Goal: Information Seeking & Learning: Learn about a topic

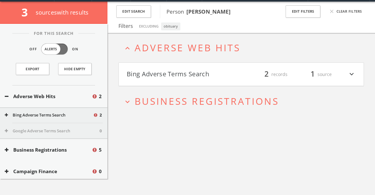
click at [128, 113] on h2 "expand_more Business Registrations" at bounding box center [242, 100] width 246 height 29
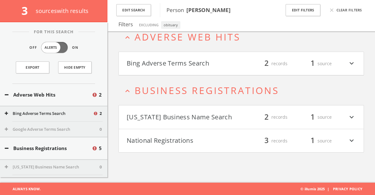
click at [194, 138] on button "National Registrations" at bounding box center [184, 140] width 115 height 11
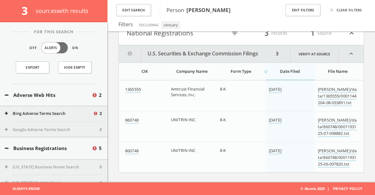
scroll to position [99, 0]
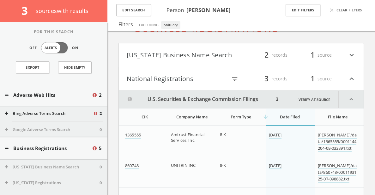
click at [209, 61] on h4 "Louisiana Business Name Search filter_list 2 records 1 source expand_more" at bounding box center [241, 54] width 245 height 23
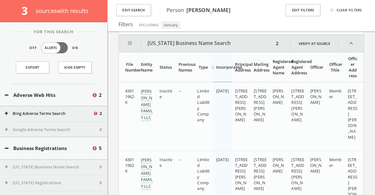
scroll to position [131, 0]
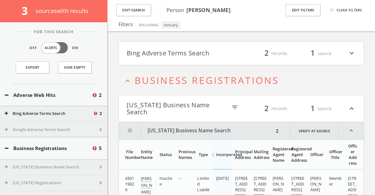
click at [200, 56] on button "Bing Adverse Terms Search" at bounding box center [184, 53] width 115 height 11
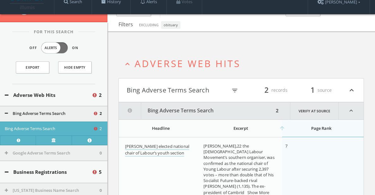
scroll to position [0, 0]
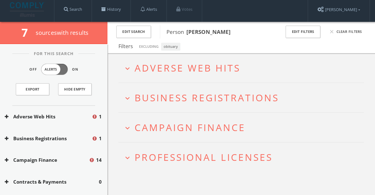
click at [126, 69] on icon "expand_more" at bounding box center [127, 68] width 9 height 9
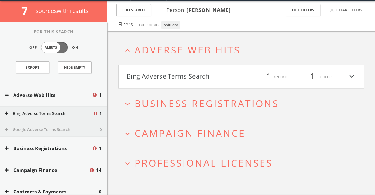
click at [178, 67] on h4 "Bing Adverse Terms Search filter_list 1 record 1 source expand_more" at bounding box center [241, 76] width 245 height 23
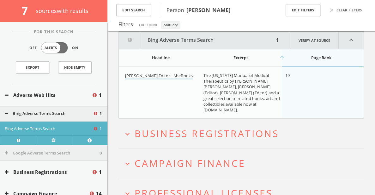
click at [132, 130] on button "expand_more Business Registrations" at bounding box center [243, 133] width 241 height 10
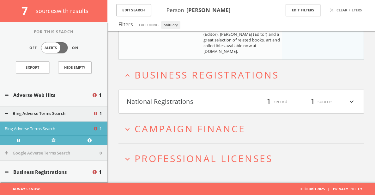
click at [154, 127] on span "Campaign Finance" at bounding box center [190, 128] width 111 height 13
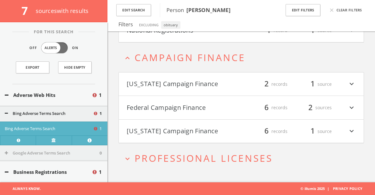
click at [167, 111] on button "Federal Campaign Finance" at bounding box center [184, 107] width 115 height 11
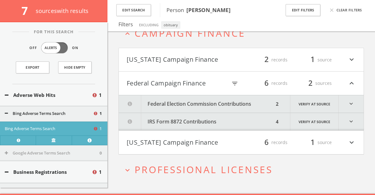
scroll to position [246, 0]
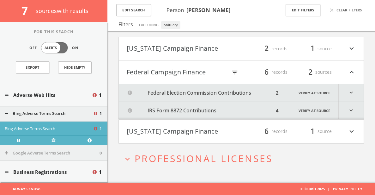
click at [356, 90] on icon "expand_more" at bounding box center [351, 92] width 25 height 17
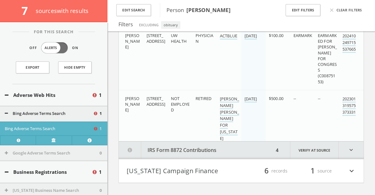
scroll to position [341, 0]
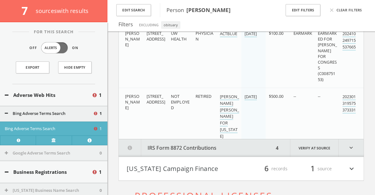
click at [354, 161] on h4 "Wisconsin Campaign Finance filter_list 6 records 1 source expand_more" at bounding box center [241, 168] width 245 height 23
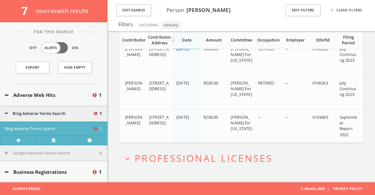
click at [179, 158] on span "Professional Licenses" at bounding box center [204, 157] width 138 height 13
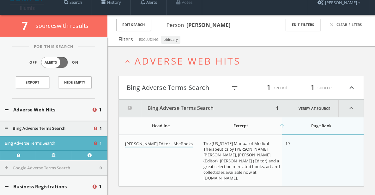
scroll to position [9, 0]
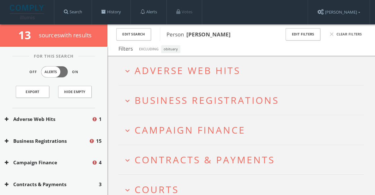
click at [124, 73] on icon "expand_more" at bounding box center [127, 71] width 9 height 9
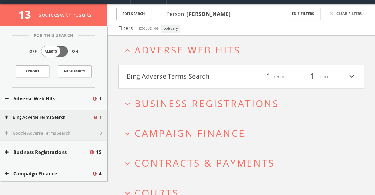
click at [132, 82] on h4 "Bing Adverse Terms Search filter_list 1 record 1 source expand_more" at bounding box center [241, 76] width 245 height 23
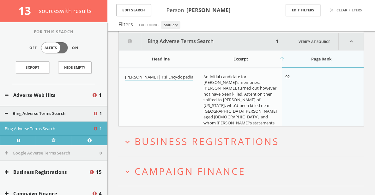
scroll to position [80, 0]
click at [255, 125] on link "Show More" at bounding box center [251, 128] width 22 height 7
click at [179, 78] on link "James Leininger | Psi Encyclopedia" at bounding box center [159, 76] width 68 height 7
click at [156, 142] on span "Business Registrations" at bounding box center [207, 140] width 144 height 13
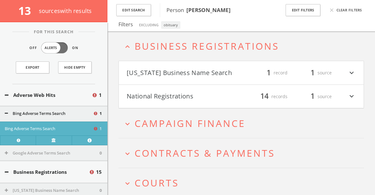
click at [194, 101] on button "National Registrations" at bounding box center [184, 96] width 115 height 11
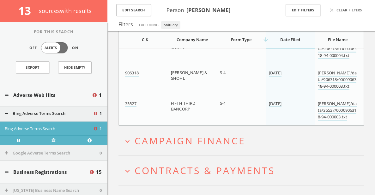
scroll to position [624, 0]
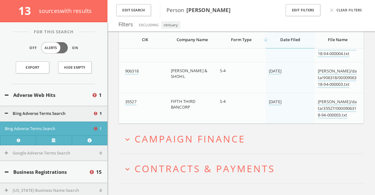
click at [141, 144] on span "Campaign Finance" at bounding box center [190, 138] width 111 height 13
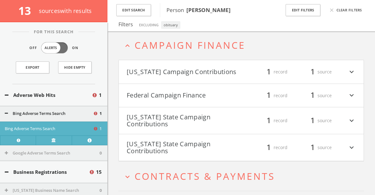
click at [176, 97] on button "Federal Campaign Finance" at bounding box center [184, 95] width 115 height 11
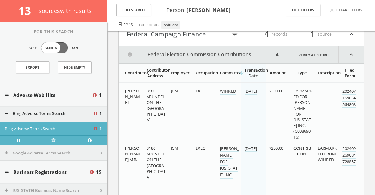
scroll to position [739, 0]
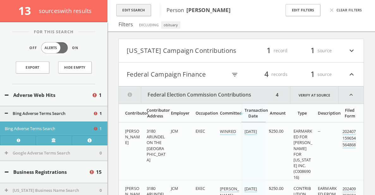
click at [138, 9] on button "Edit Search" at bounding box center [133, 10] width 35 height 12
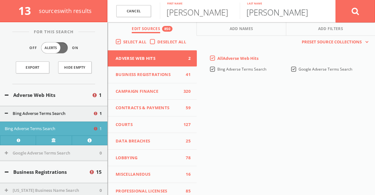
click at [257, 11] on input "McReady" at bounding box center [280, 11] width 80 height 16
click at [253, 11] on input "McReady" at bounding box center [280, 11] width 80 height 16
type input "MacReady"
click at [353, 9] on icon at bounding box center [356, 11] width 8 height 8
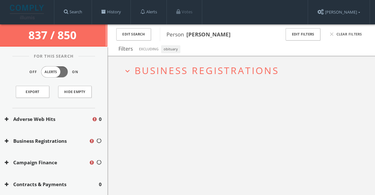
click at [181, 81] on h2 "expand_more Business Registrations" at bounding box center [242, 70] width 246 height 29
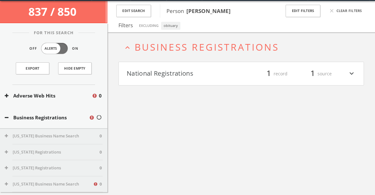
scroll to position [24, 0]
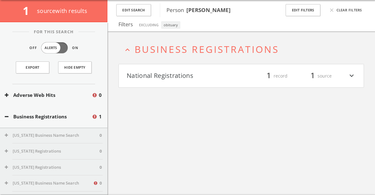
click at [185, 84] on h4 "National Registrations filter_list 1 record 1 source expand_more" at bounding box center [241, 75] width 245 height 23
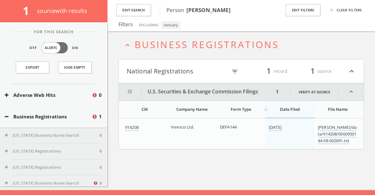
scroll to position [37, 0]
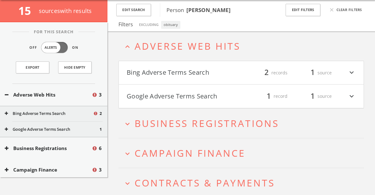
click at [173, 66] on h4 "Bing Adverse Terms Search filter_list 2 records 1 source expand_more" at bounding box center [241, 72] width 245 height 23
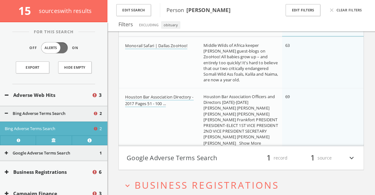
scroll to position [129, 0]
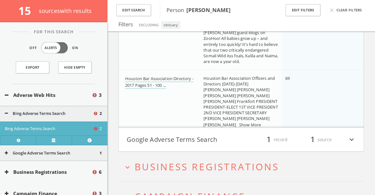
click at [180, 135] on button "Google Adverse Terms Search" at bounding box center [184, 139] width 115 height 11
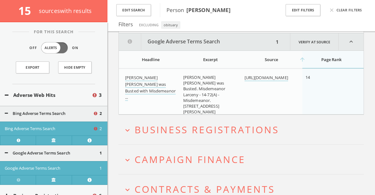
scroll to position [249, 0]
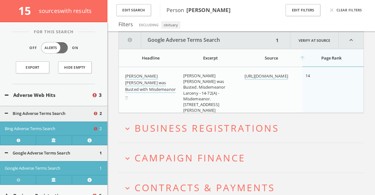
click at [178, 134] on h2 "expand_more Business Registrations" at bounding box center [242, 127] width 246 height 29
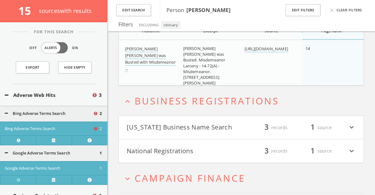
scroll to position [227, 0]
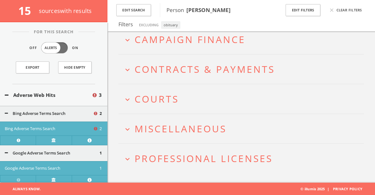
click at [132, 151] on h2 "expand_more Professional Licenses" at bounding box center [242, 157] width 246 height 29
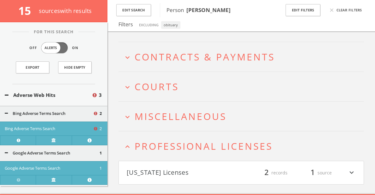
scroll to position [438, 0]
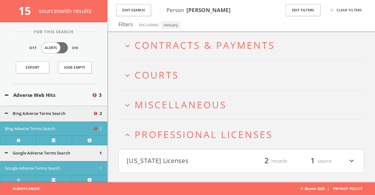
click at [137, 94] on h2 "expand_more Miscellaneous" at bounding box center [242, 104] width 246 height 29
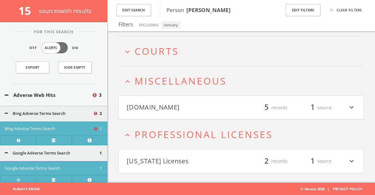
click at [148, 102] on button "[DOMAIN_NAME]" at bounding box center [184, 107] width 115 height 11
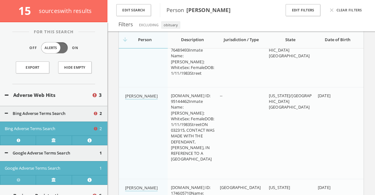
scroll to position [544, 0]
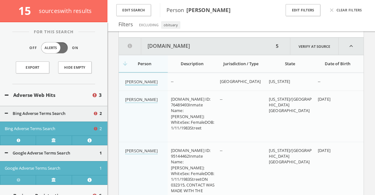
click at [139, 82] on link "Laura Kim Burleson" at bounding box center [141, 82] width 33 height 7
click at [140, 100] on link "Laura Kim Burleson" at bounding box center [141, 99] width 33 height 7
click at [156, 149] on link "Laura Kim Burleson" at bounding box center [141, 151] width 33 height 7
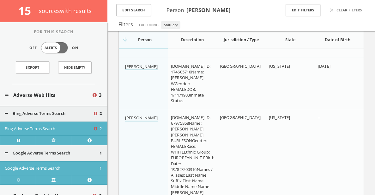
scroll to position [717, 0]
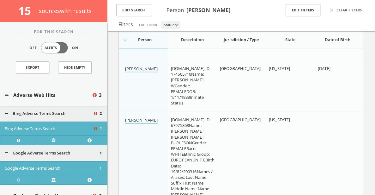
click at [143, 120] on link "Laura Jane Burleson" at bounding box center [141, 120] width 33 height 7
click at [145, 70] on link "Laura Kim Burleson" at bounding box center [141, 69] width 33 height 7
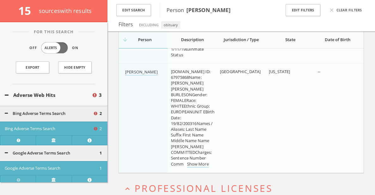
scroll to position [819, 0]
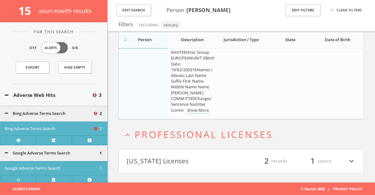
click at [153, 162] on button "North Carolina Licenses" at bounding box center [184, 160] width 115 height 11
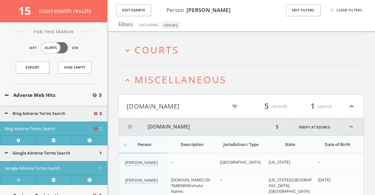
scroll to position [369, 0]
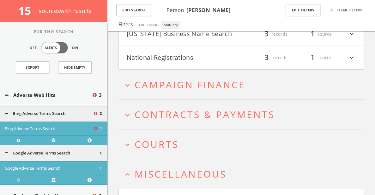
click at [149, 145] on span "Courts" at bounding box center [157, 143] width 44 height 13
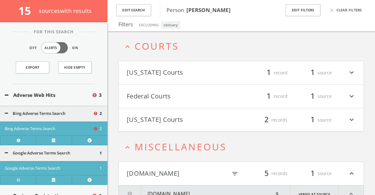
click at [162, 94] on button "Federal Courts" at bounding box center [184, 96] width 115 height 11
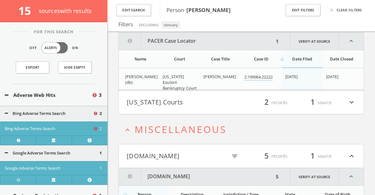
scroll to position [544, 0]
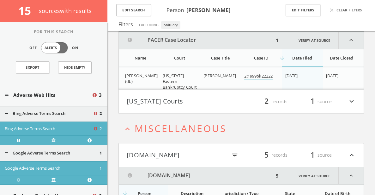
click at [165, 103] on button "[US_STATE] Courts" at bounding box center [184, 101] width 115 height 11
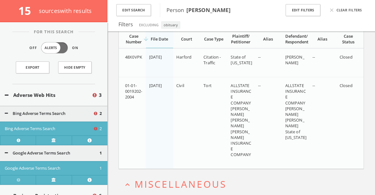
scroll to position [646, 0]
click at [245, 104] on span "ALLSTATE INSURANCE COMPANY KIRCHNER, RONALD BURLESON, LAURA BURLESON, LAURA ALL…" at bounding box center [241, 119] width 21 height 75
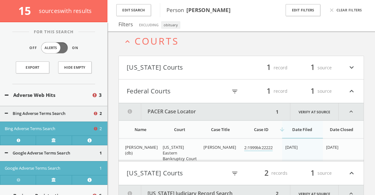
scroll to position [457, 0]
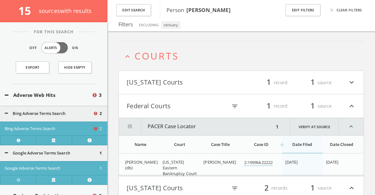
click at [221, 80] on button "[US_STATE] Courts" at bounding box center [184, 82] width 115 height 11
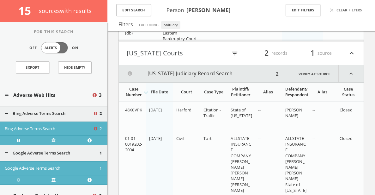
scroll to position [613, 0]
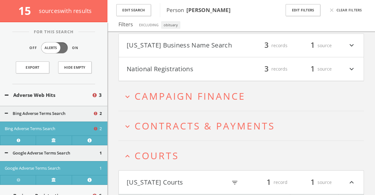
click at [186, 125] on span "Contracts & Payments" at bounding box center [205, 125] width 140 height 13
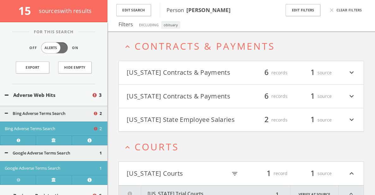
click at [199, 123] on button "Missouri State Employee Salaries" at bounding box center [184, 119] width 115 height 11
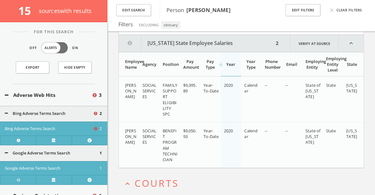
scroll to position [492, 0]
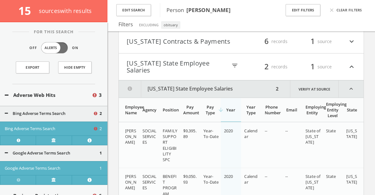
click at [213, 56] on h4 "Missouri State Employee Salaries filter_list 2 records 1 source expand_less" at bounding box center [241, 66] width 245 height 27
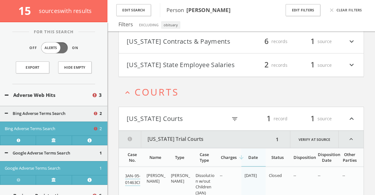
click at [210, 45] on button "Iowa Contracts & Payments" at bounding box center [184, 41] width 115 height 11
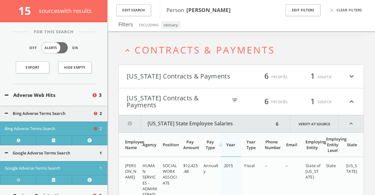
click at [207, 76] on button "Georgia Contracts & Payments" at bounding box center [184, 76] width 115 height 11
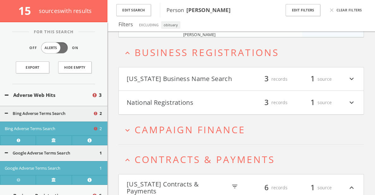
scroll to position [298, 0]
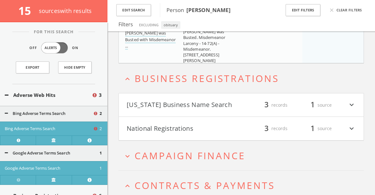
click at [200, 125] on button "National Registrations" at bounding box center [184, 128] width 115 height 11
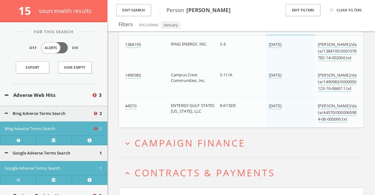
click at [200, 137] on span "Campaign Finance" at bounding box center [190, 142] width 111 height 13
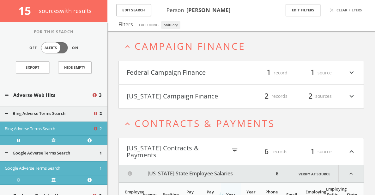
click at [204, 93] on button "Florida Campaign Finance" at bounding box center [184, 96] width 115 height 11
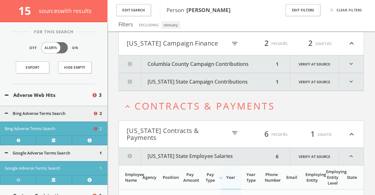
click at [267, 77] on button "Florida State Campaign Contributions" at bounding box center [196, 81] width 155 height 17
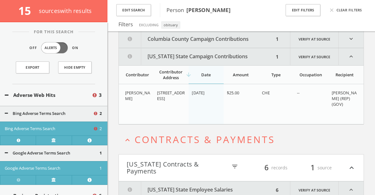
scroll to position [612, 0]
click at [256, 40] on button "Columbia County Campaign Contributions" at bounding box center [196, 39] width 155 height 17
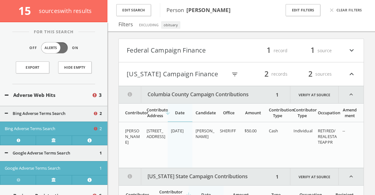
click at [255, 43] on h4 "Federal Campaign Finance filter_list 1 record 1 source expand_more" at bounding box center [241, 50] width 245 height 23
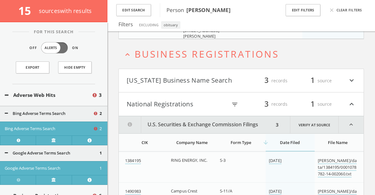
click at [239, 72] on h4 "Florida Business Name Search filter_list 3 records 1 source expand_more" at bounding box center [241, 80] width 245 height 23
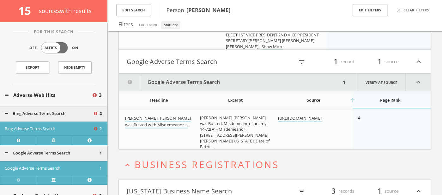
scroll to position [195, 0]
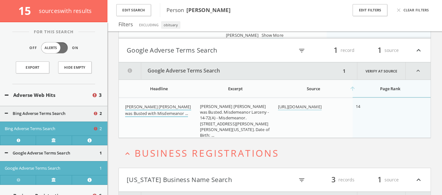
click at [167, 110] on link "Laura Thomas Burleson was Busted with Misdemeanor ..." at bounding box center [158, 110] width 66 height 13
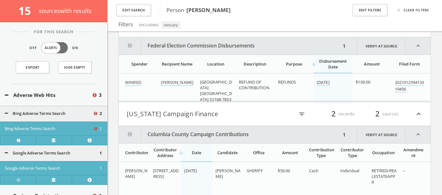
scroll to position [773, 0]
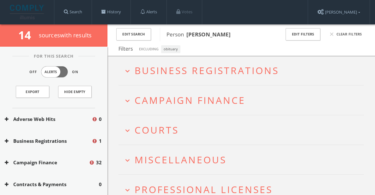
drag, startPoint x: 0, startPoint y: 0, endPoint x: 132, endPoint y: 71, distance: 149.6
click at [132, 71] on button "expand_more Business Registrations" at bounding box center [243, 70] width 241 height 10
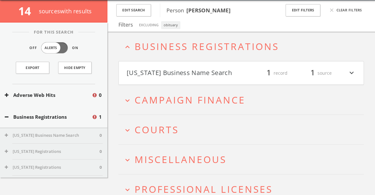
click at [134, 73] on button "[US_STATE] Business Name Search" at bounding box center [184, 73] width 115 height 11
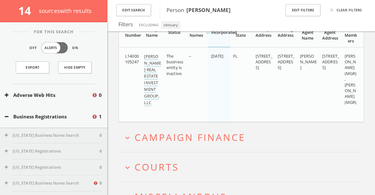
scroll to position [130, 0]
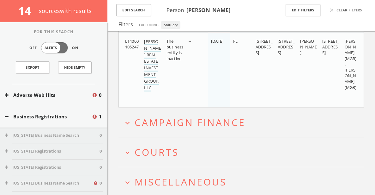
click at [127, 119] on icon "expand_more" at bounding box center [127, 123] width 9 height 9
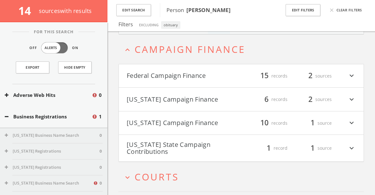
click at [184, 75] on button "Federal Campaign Finance" at bounding box center [184, 75] width 115 height 11
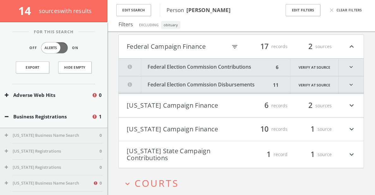
click at [341, 62] on icon "expand_more" at bounding box center [351, 66] width 25 height 17
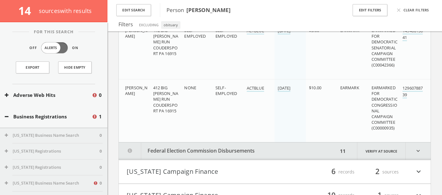
scroll to position [500, 0]
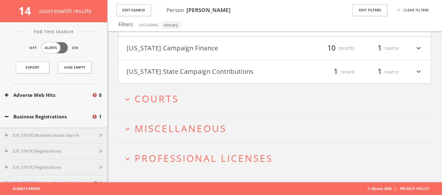
click at [180, 100] on button "expand_more Courts" at bounding box center [277, 98] width 308 height 10
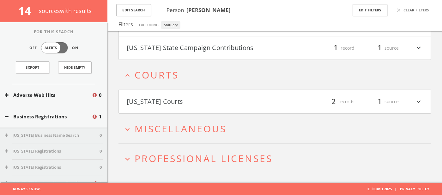
click at [193, 94] on h4 "Maryland Courts filter_list 2 records 1 source expand_more" at bounding box center [275, 101] width 312 height 23
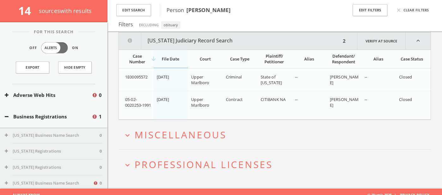
scroll to position [702, 0]
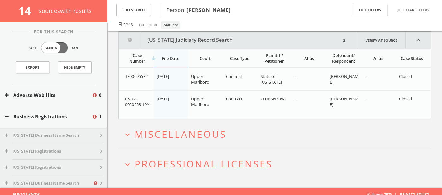
click at [169, 74] on span "04/14/1998" at bounding box center [163, 76] width 13 height 6
click at [150, 78] on div "1E00095572" at bounding box center [138, 76] width 27 height 6
click at [144, 76] on span "1E00095572" at bounding box center [136, 76] width 22 height 6
click at [135, 134] on span "Miscellaneous" at bounding box center [181, 133] width 92 height 13
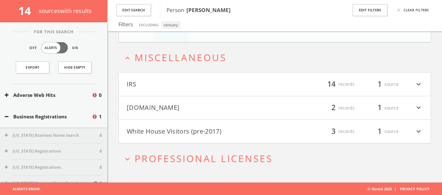
click at [203, 106] on button "[DOMAIN_NAME]" at bounding box center [201, 107] width 148 height 11
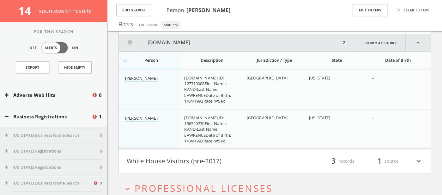
scroll to position [867, 0]
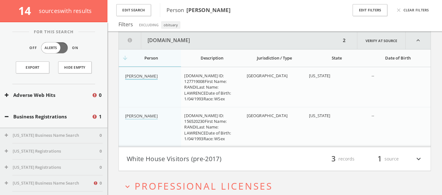
click at [142, 73] on link "Randi Lawrence" at bounding box center [141, 76] width 33 height 7
click at [147, 118] on link "Randi Lawrence" at bounding box center [141, 116] width 33 height 7
click at [173, 153] on h4 "White House Visitors (pre-2017) filter_list 3 records 1 source expand_more" at bounding box center [275, 158] width 312 height 23
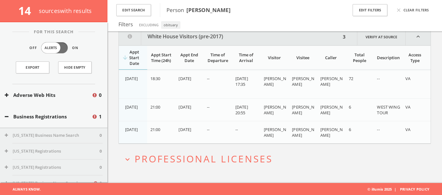
scroll to position [1010, 0]
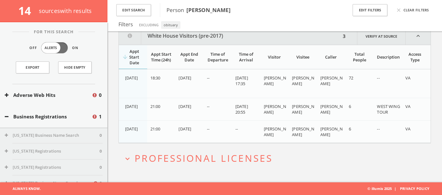
click at [143, 154] on span "Professional Licenses" at bounding box center [204, 157] width 138 height 13
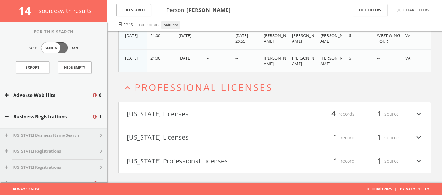
click at [202, 157] on button "[US_STATE] Professional Licenses" at bounding box center [201, 160] width 148 height 11
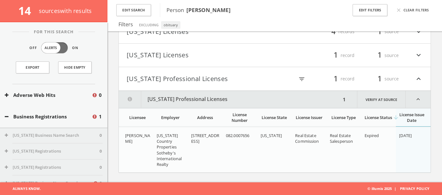
click at [197, 68] on h4 "Vermont Professional Licenses filter_list 1 record 1 source expand_less" at bounding box center [275, 78] width 312 height 23
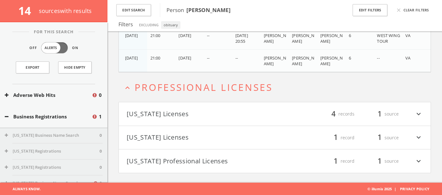
click at [199, 112] on button "[US_STATE] Licenses" at bounding box center [201, 113] width 148 height 11
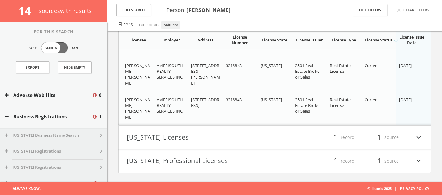
click at [201, 130] on h4 "Ohio Licenses filter_list 1 record 1 source expand_more" at bounding box center [275, 136] width 312 height 23
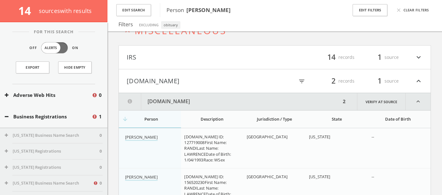
scroll to position [746, 0]
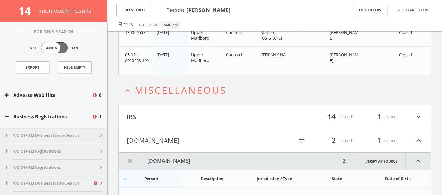
click at [204, 114] on button "IRS" at bounding box center [201, 116] width 148 height 11
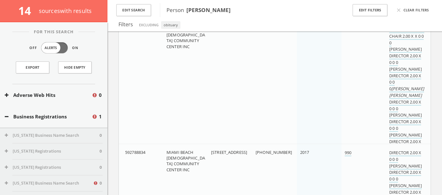
scroll to position [818, 0]
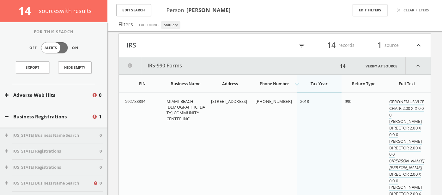
click at [179, 105] on span "MIAMI BEACH JEWISH COMMUNITY CENTER INC" at bounding box center [186, 109] width 39 height 23
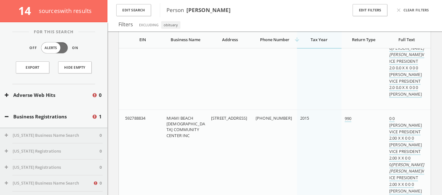
scroll to position [1240, 0]
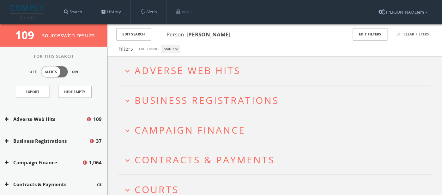
click at [126, 69] on icon "expand_more" at bounding box center [127, 71] width 9 height 9
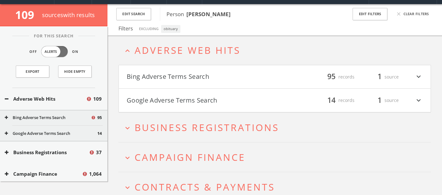
scroll to position [24, 0]
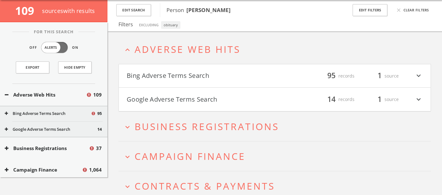
click at [149, 74] on button "Bing Adverse Terms Search" at bounding box center [201, 75] width 148 height 11
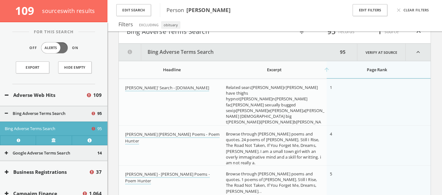
scroll to position [68, 0]
click at [149, 59] on button "Bing Adverse Terms Search" at bounding box center [228, 52] width 219 height 17
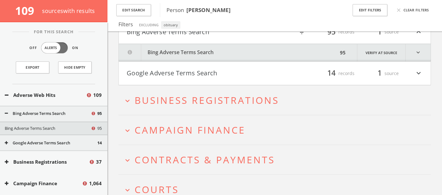
scroll to position [0, 0]
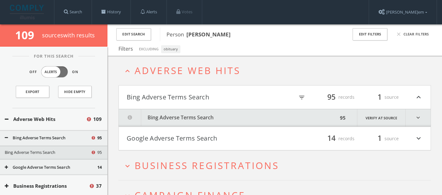
click at [189, 96] on button "Bing Adverse Terms Search" at bounding box center [201, 97] width 148 height 11
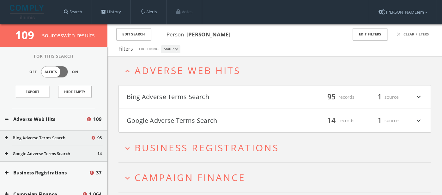
click at [189, 96] on button "Bing Adverse Terms Search" at bounding box center [201, 97] width 148 height 11
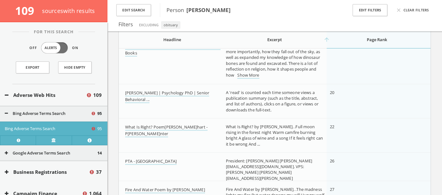
scroll to position [601, 0]
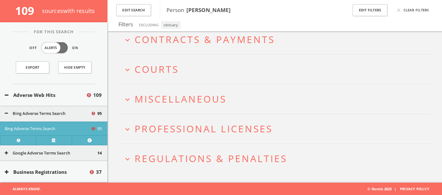
click at [130, 153] on button "expand_more Regulations & Penalties" at bounding box center [277, 158] width 308 height 10
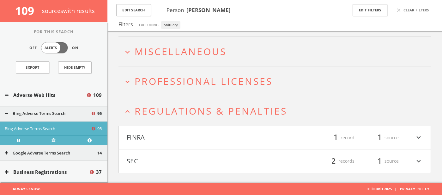
click at [169, 163] on button "SEC" at bounding box center [201, 160] width 148 height 11
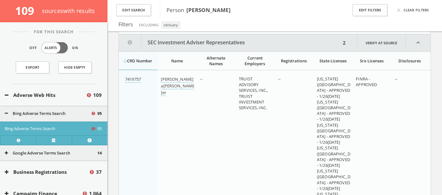
scroll to position [4464, 0]
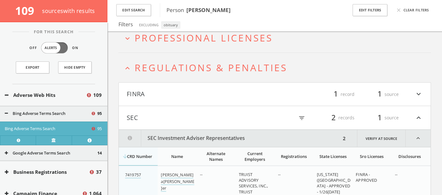
click at [171, 92] on button "FINRA" at bounding box center [201, 94] width 148 height 11
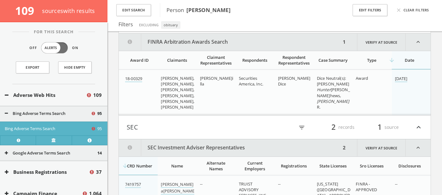
scroll to position [4438, 0]
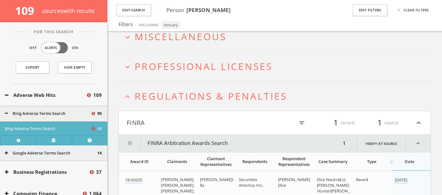
click at [171, 94] on span "Regulations & Penalties" at bounding box center [211, 95] width 153 height 13
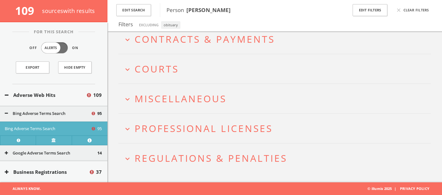
scroll to position [4276, 0]
click at [171, 109] on h2 "expand_more Miscellaneous" at bounding box center [275, 98] width 313 height 29
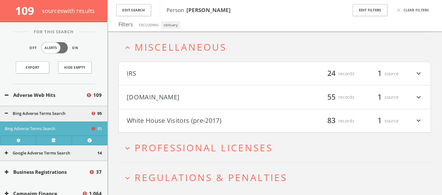
scroll to position [4328, 0]
click at [178, 90] on h4 "Mugshots.com filter_list 55 records 1 source expand_more" at bounding box center [275, 96] width 312 height 23
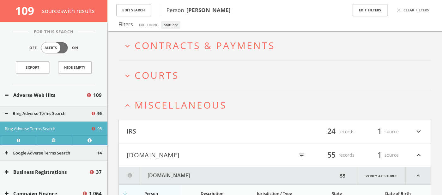
scroll to position [4270, 0]
click at [204, 151] on button "Mugshots.com" at bounding box center [201, 154] width 148 height 11
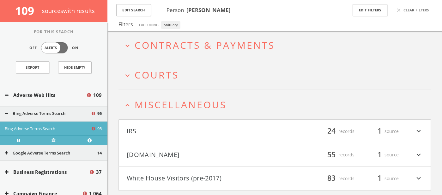
click at [203, 172] on h4 "White House Visitors (pre-2017) filter_list 83 records 1 source expand_more" at bounding box center [275, 178] width 312 height 23
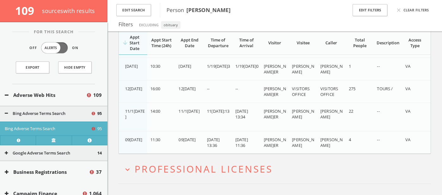
scroll to position [6475, 0]
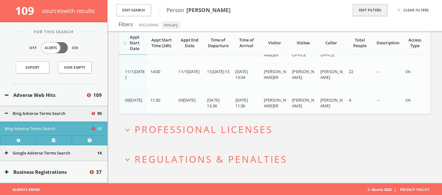
click at [374, 9] on button "Edit Filters" at bounding box center [370, 10] width 35 height 12
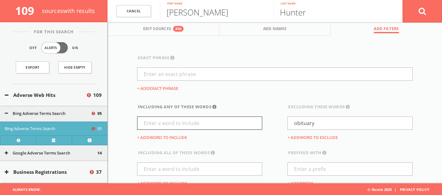
click at [207, 120] on input "text" at bounding box center [199, 122] width 125 height 13
type input "google"
click at [411, 17] on button at bounding box center [423, 11] width 40 height 23
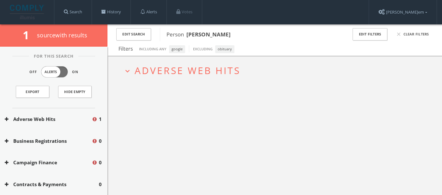
click at [126, 73] on icon "expand_more" at bounding box center [127, 71] width 9 height 9
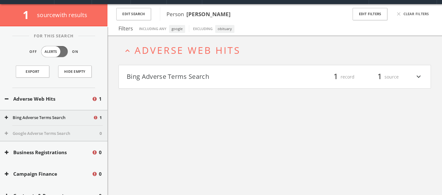
click at [156, 78] on button "Bing Adverse Terms Search" at bounding box center [201, 76] width 148 height 11
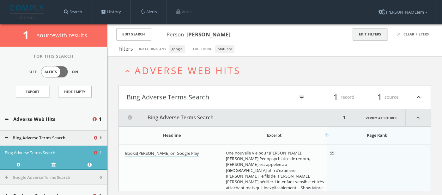
click at [374, 36] on button "Edit Filters" at bounding box center [370, 34] width 35 height 12
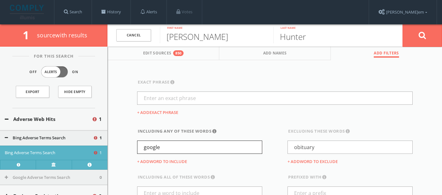
click at [197, 151] on input "google" at bounding box center [199, 146] width 125 height 13
click at [420, 28] on button at bounding box center [423, 35] width 40 height 23
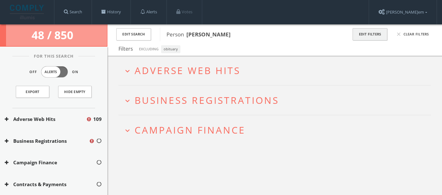
click at [374, 34] on button "Edit Filters" at bounding box center [370, 34] width 35 height 12
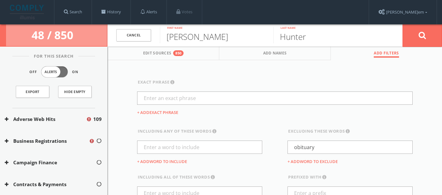
scroll to position [39, 0]
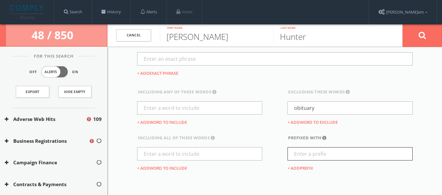
click at [299, 151] on input "text" at bounding box center [350, 153] width 125 height 13
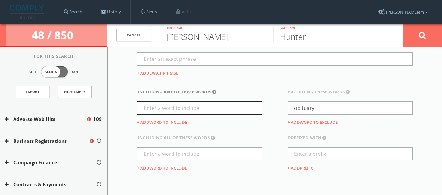
click at [206, 108] on input "text" at bounding box center [199, 107] width 125 height 13
type input "u"
type input "I"
type input "UK"
click at [429, 29] on button at bounding box center [423, 35] width 40 height 23
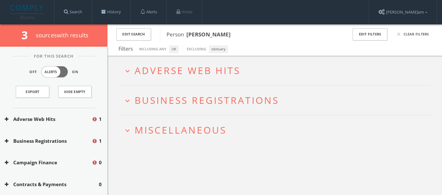
click at [185, 72] on span "Adverse Web Hits" at bounding box center [188, 70] width 106 height 13
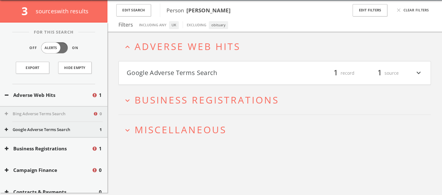
click at [175, 80] on h4 "Google Adverse Terms Search filter_list 1 record 1 source expand_more" at bounding box center [275, 72] width 312 height 23
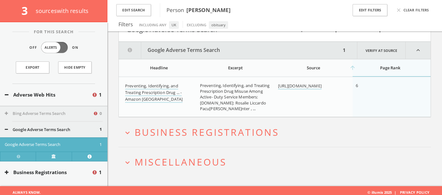
scroll to position [74, 0]
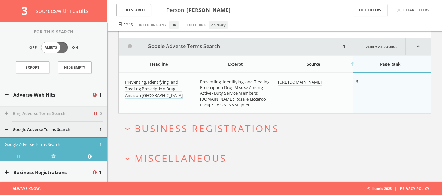
click at [157, 131] on span "Business Registrations" at bounding box center [207, 128] width 144 height 13
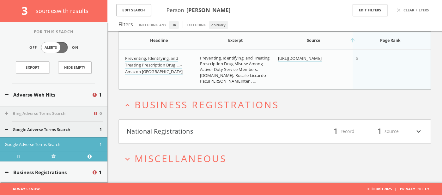
click at [154, 134] on button "National Registrations" at bounding box center [201, 131] width 148 height 11
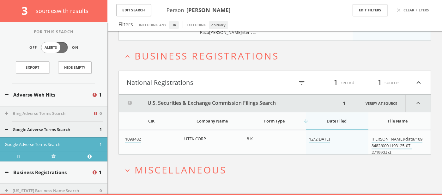
scroll to position [158, 0]
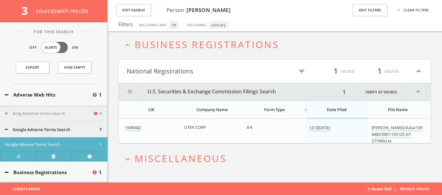
click at [151, 158] on span "Miscellaneous" at bounding box center [181, 158] width 92 height 13
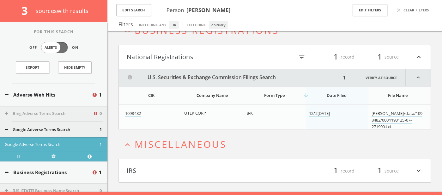
scroll to position [182, 0]
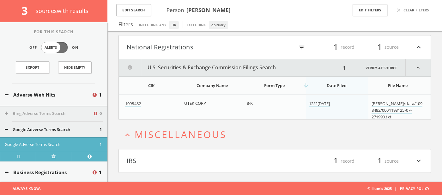
click at [151, 158] on button "IRS" at bounding box center [201, 160] width 148 height 11
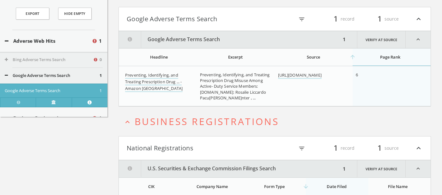
scroll to position [0, 0]
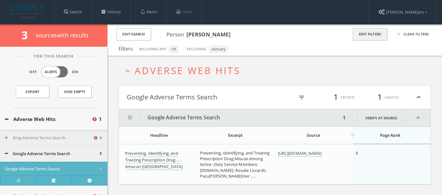
click at [373, 35] on button "Edit Filters" at bounding box center [370, 34] width 35 height 12
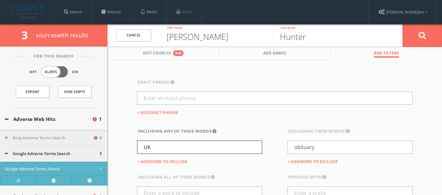
click at [168, 149] on input "UK" at bounding box center [199, 146] width 125 height 13
type input "L"
type input "alphabet"
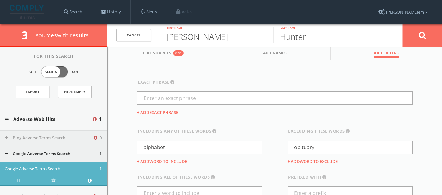
click at [421, 43] on button at bounding box center [423, 35] width 40 height 23
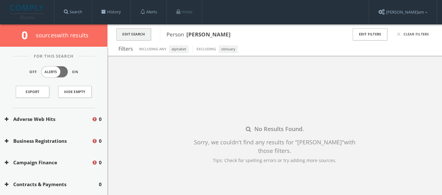
click at [136, 31] on button "Edit Search" at bounding box center [133, 34] width 35 height 12
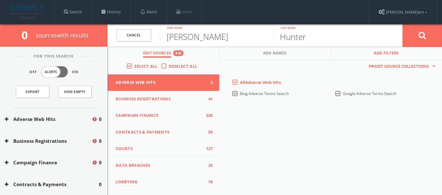
click at [370, 52] on button "Add Filters" at bounding box center [386, 53] width 111 height 14
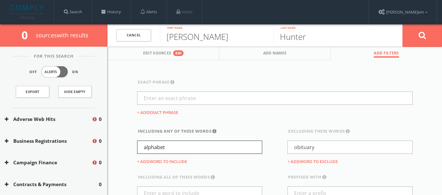
click at [182, 148] on input "alphabet" at bounding box center [199, 146] width 125 height 13
type input "public policy"
click at [423, 46] on button at bounding box center [423, 35] width 40 height 23
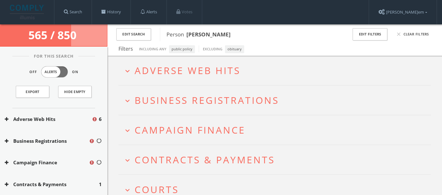
click at [128, 67] on icon "expand_more" at bounding box center [127, 71] width 9 height 9
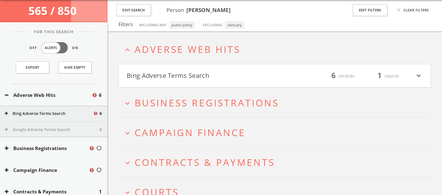
click at [131, 73] on button "Bing Adverse Terms Search" at bounding box center [201, 75] width 148 height 11
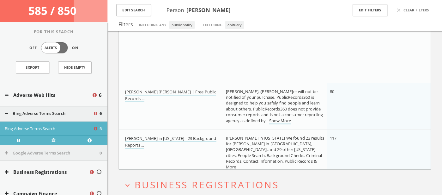
scroll to position [382, 0]
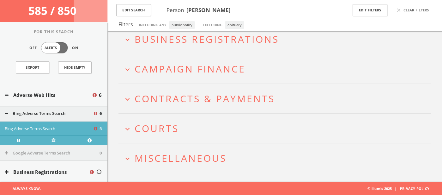
click at [132, 127] on button "expand_more Courts" at bounding box center [277, 128] width 308 height 10
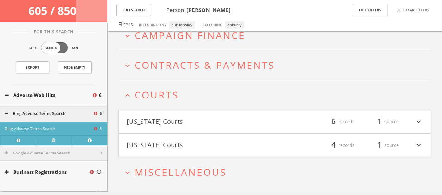
scroll to position [430, 0]
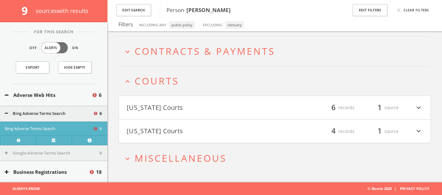
click at [197, 104] on button "Arkansas Courts" at bounding box center [201, 107] width 148 height 11
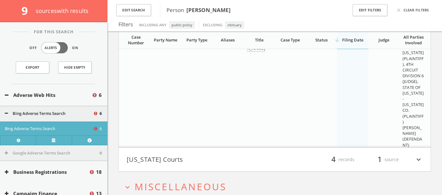
scroll to position [1131, 0]
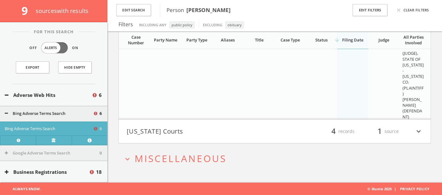
click at [189, 136] on button "District of Columbia Courts" at bounding box center [201, 131] width 148 height 11
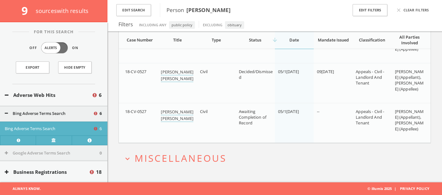
click at [183, 159] on span "Miscellaneous" at bounding box center [181, 157] width 92 height 13
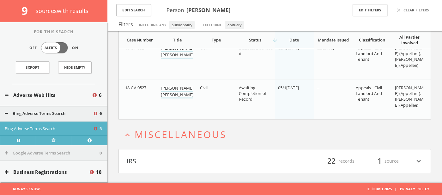
click at [183, 159] on button "IRS" at bounding box center [201, 160] width 148 height 11
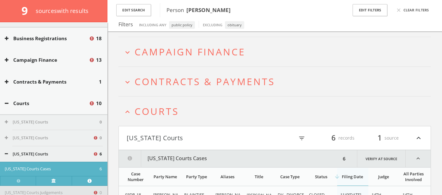
scroll to position [379, 0]
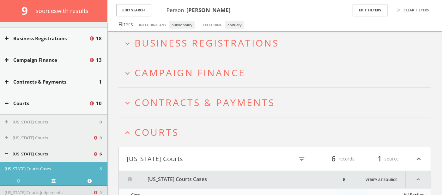
click at [125, 136] on icon "expand_less" at bounding box center [127, 132] width 9 height 9
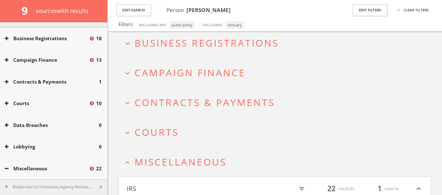
click at [134, 90] on h2 "expand_more Contracts & Payments" at bounding box center [275, 102] width 313 height 29
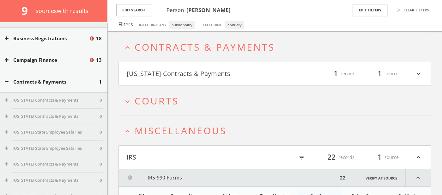
scroll to position [435, 0]
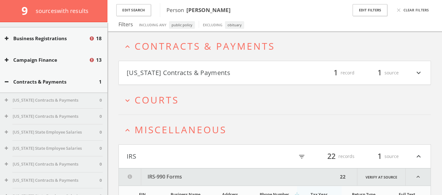
click at [130, 51] on html "Search History Alerts Votes Rachana Nettem Edit Profile Change Password Securit…" at bounding box center [221, 176] width 442 height 1222
click at [128, 47] on icon "expand_less" at bounding box center [127, 46] width 9 height 9
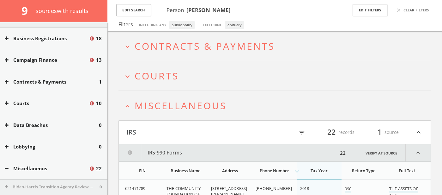
click at [131, 110] on button "expand_less Miscellaneous" at bounding box center [277, 105] width 308 height 10
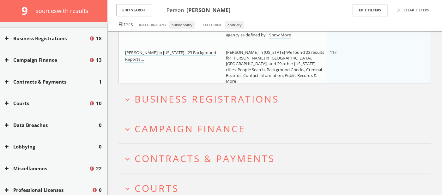
click at [130, 105] on h2 "expand_more Business Registrations" at bounding box center [275, 98] width 313 height 29
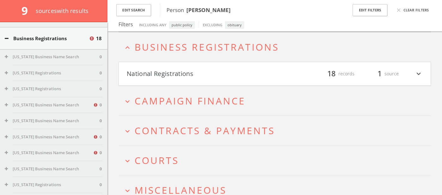
click at [139, 73] on button "National Registrations" at bounding box center [201, 72] width 148 height 11
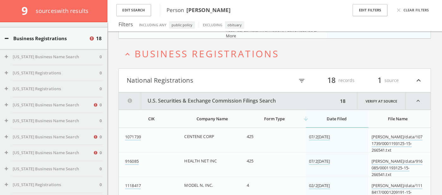
scroll to position [358, 0]
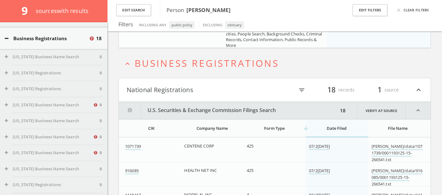
click at [128, 57] on h2 "expand_less Business Registrations" at bounding box center [275, 62] width 313 height 29
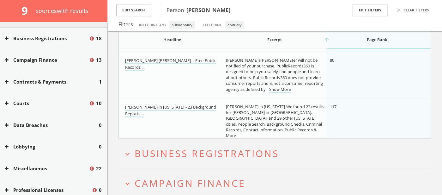
scroll to position [0, 0]
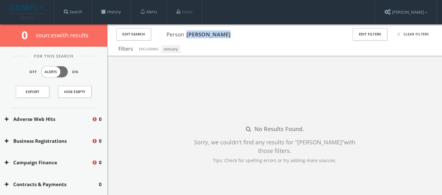
drag, startPoint x: 188, startPoint y: 34, endPoint x: 233, endPoint y: 34, distance: 45.2
click at [233, 34] on span "Person [PERSON_NAME]" at bounding box center [253, 34] width 173 height 8
copy b "[PERSON_NAME]"
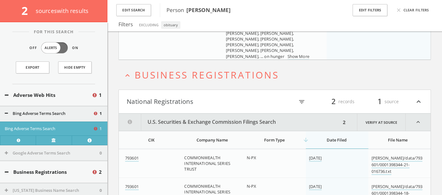
scroll to position [173, 0]
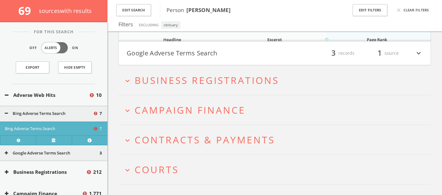
scroll to position [464, 0]
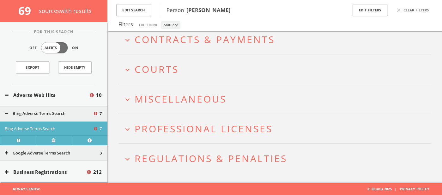
click at [127, 152] on h2 "expand_more Regulations & Penalties" at bounding box center [275, 157] width 313 height 29
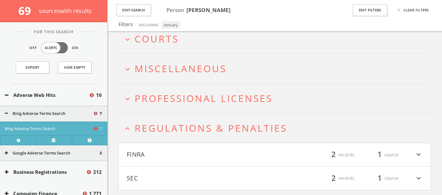
scroll to position [512, 0]
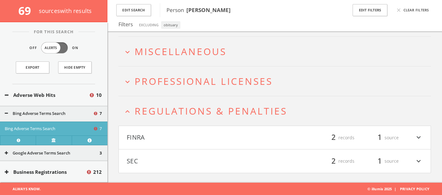
click at [167, 157] on button "SEC" at bounding box center [201, 160] width 148 height 11
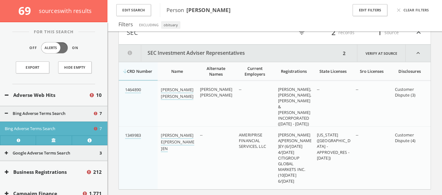
scroll to position [633, 0]
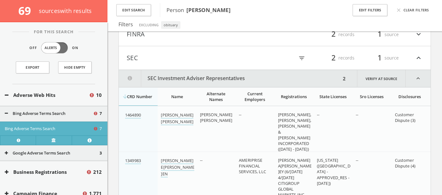
click at [173, 58] on button "SEC" at bounding box center [201, 57] width 148 height 11
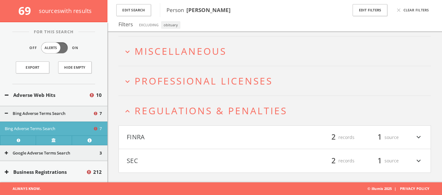
scroll to position [512, 0]
click at [172, 144] on h4 "FINRA filter_list 2 records 1 source expand_more" at bounding box center [275, 137] width 312 height 23
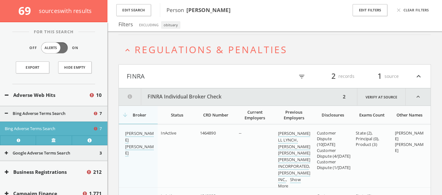
scroll to position [510, 0]
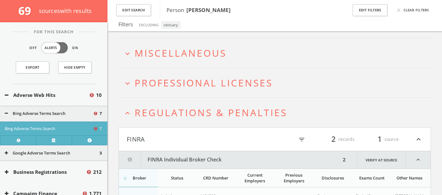
click at [142, 132] on h4 "FINRA filter_list 2 records 1 source expand_less" at bounding box center [275, 138] width 312 height 23
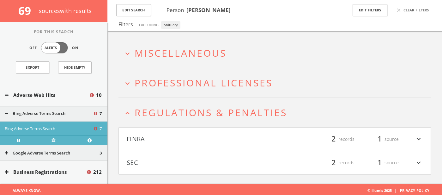
click at [133, 113] on button "expand_less Regulations & Penalties" at bounding box center [277, 112] width 308 height 10
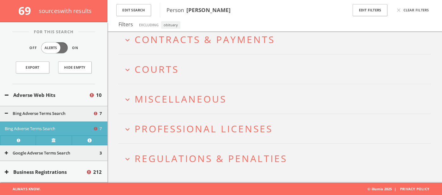
click at [130, 131] on icon "expand_more" at bounding box center [127, 129] width 9 height 9
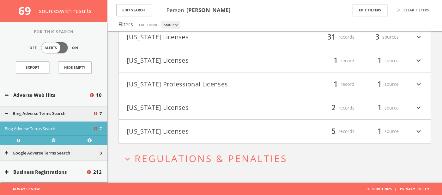
click at [182, 136] on button "[US_STATE] Licenses" at bounding box center [201, 131] width 148 height 11
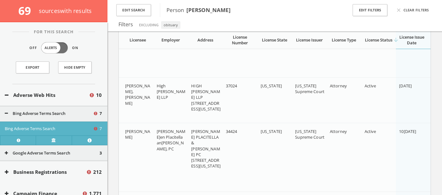
scroll to position [851, 0]
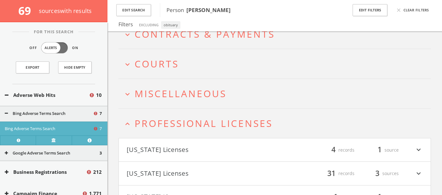
click at [128, 127] on icon "expand_less" at bounding box center [127, 123] width 9 height 9
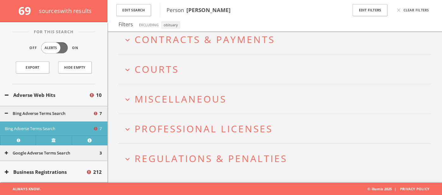
click at [130, 97] on icon "expand_more" at bounding box center [127, 99] width 9 height 9
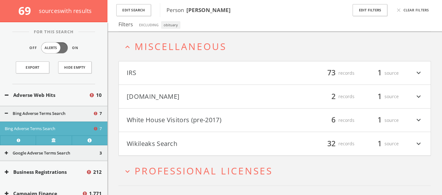
click at [240, 119] on button "White House Visitors (pre-2017)" at bounding box center [201, 120] width 148 height 11
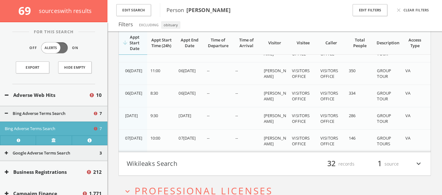
scroll to position [678, 0]
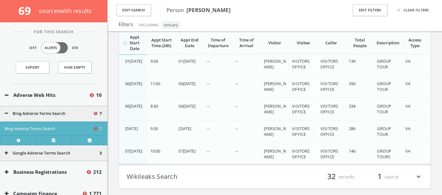
click at [238, 171] on h4 "Wikileaks Search filter_list 32 records 1 source expand_more" at bounding box center [275, 176] width 312 height 23
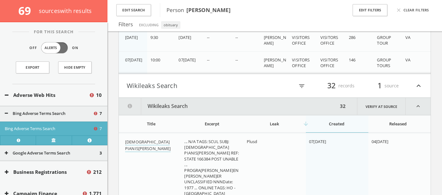
scroll to position [766, 0]
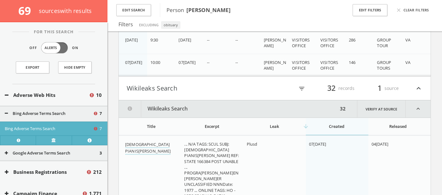
click at [422, 90] on icon "expand_less" at bounding box center [419, 88] width 8 height 11
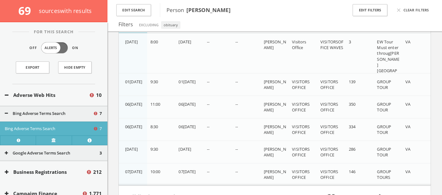
scroll to position [569, 0]
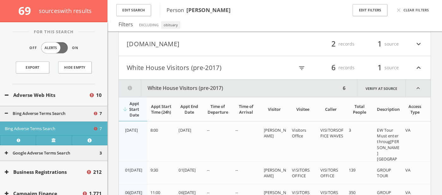
click at [419, 84] on icon "expand_less" at bounding box center [418, 88] width 25 height 17
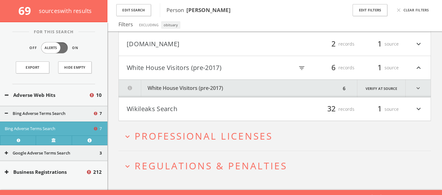
click at [418, 45] on icon "expand_more" at bounding box center [419, 44] width 8 height 11
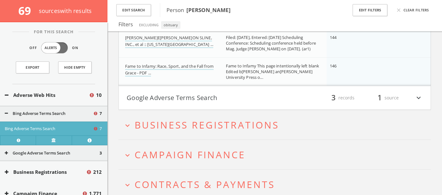
scroll to position [198, 0]
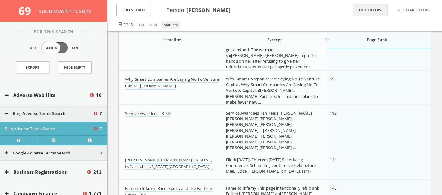
click at [366, 12] on button "Edit Filters" at bounding box center [370, 10] width 35 height 12
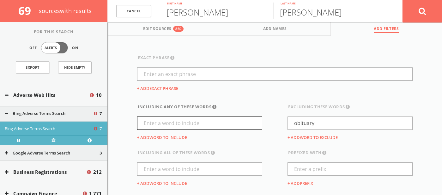
click at [226, 126] on input "text" at bounding box center [199, 122] width 125 height 13
type input "u"
type input "uk"
click at [413, 18] on button at bounding box center [423, 11] width 40 height 23
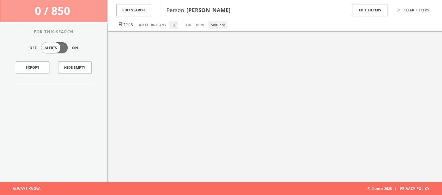
scroll to position [37, 0]
